Goal: Task Accomplishment & Management: Manage account settings

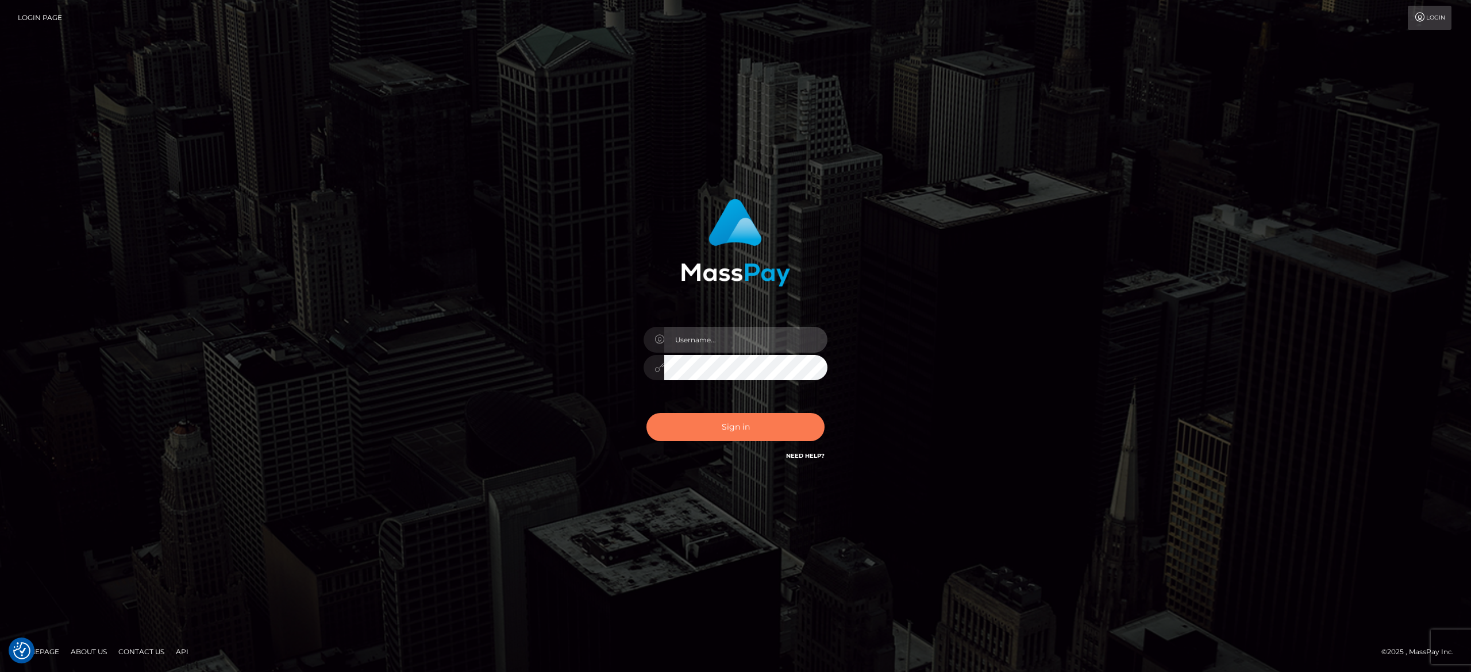
type input "alexandra.barbu"
click at [780, 423] on button "Sign in" at bounding box center [735, 427] width 178 height 28
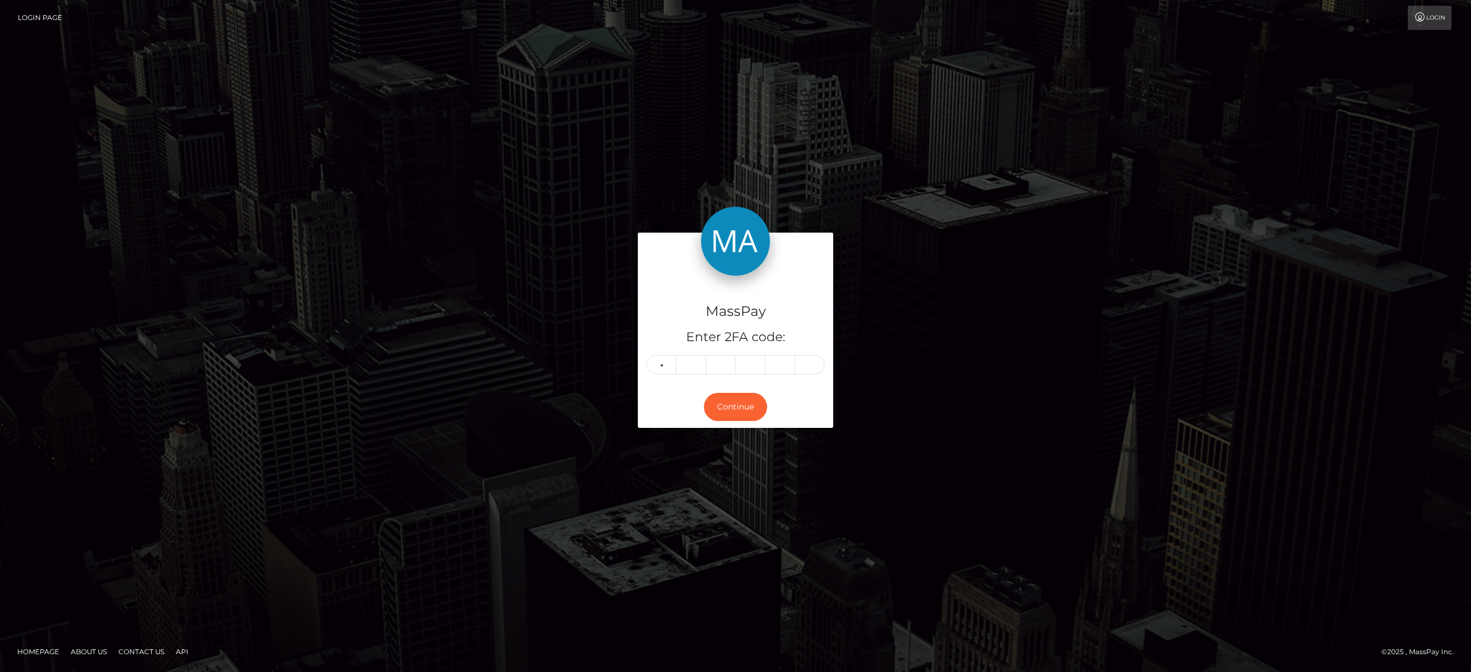
type input "8"
type input "5"
type input "0"
type input "8"
type input "9"
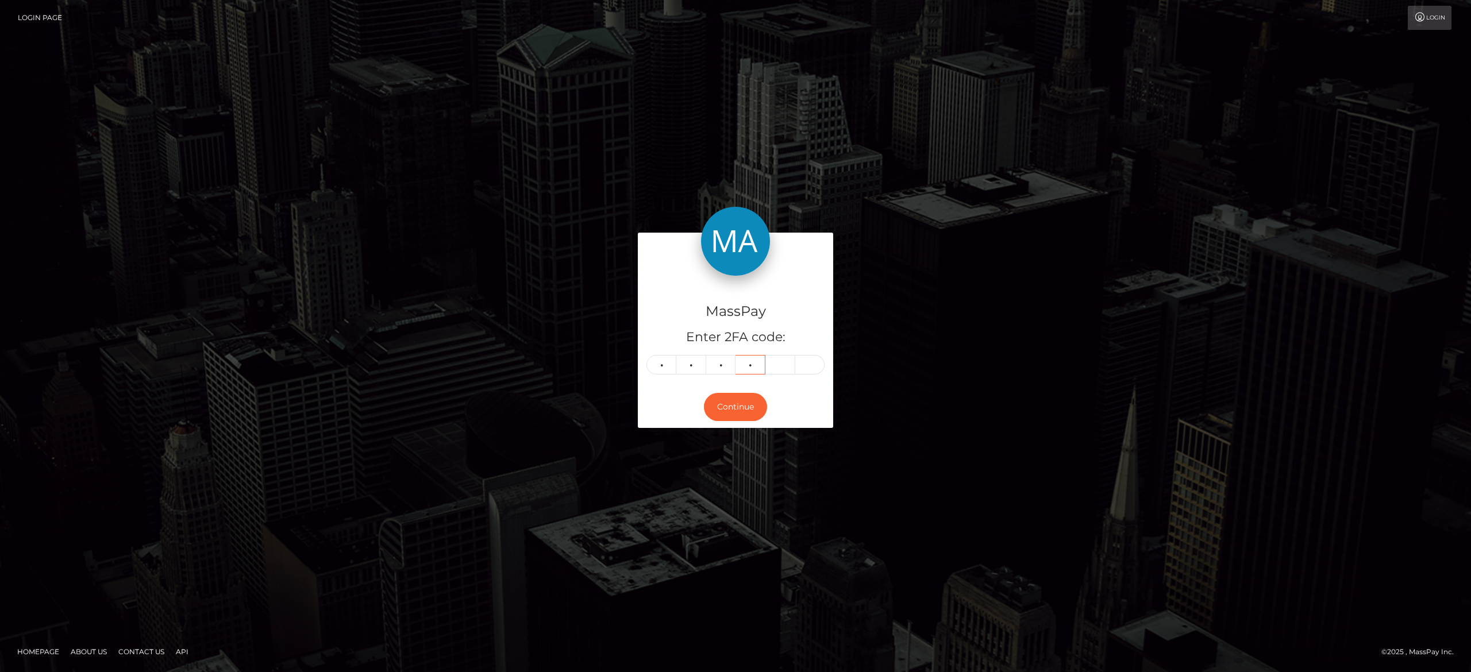
type input "2"
type input "9"
type input "2"
